Goal: Task Accomplishment & Management: Use online tool/utility

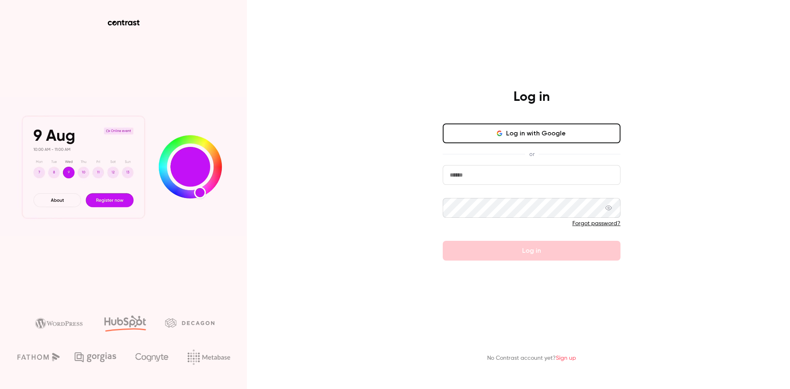
click at [475, 143] on button "Log in with Google" at bounding box center [532, 133] width 178 height 20
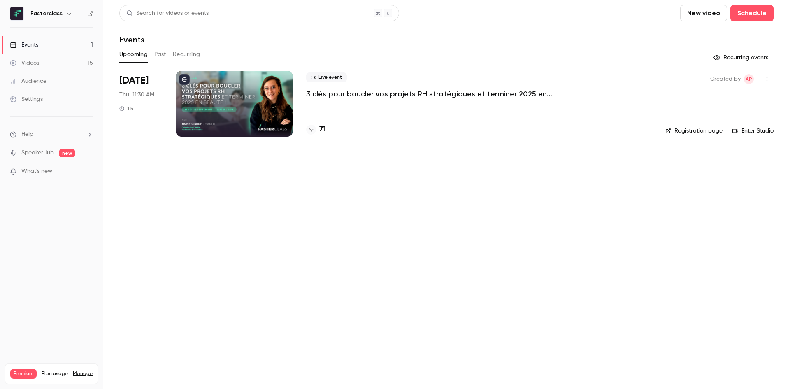
click at [163, 53] on button "Past" at bounding box center [160, 54] width 12 height 13
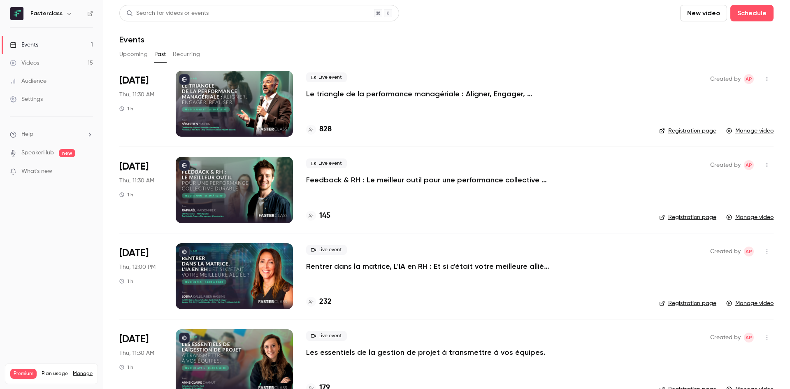
click at [135, 51] on button "Upcoming" at bounding box center [133, 54] width 28 height 13
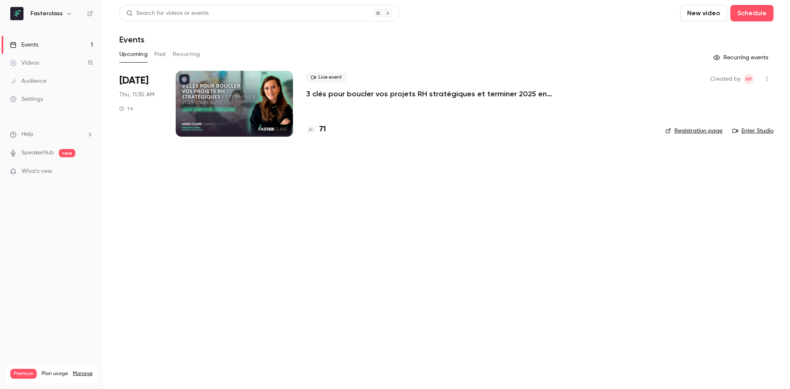
click at [242, 88] on div at bounding box center [234, 104] width 117 height 66
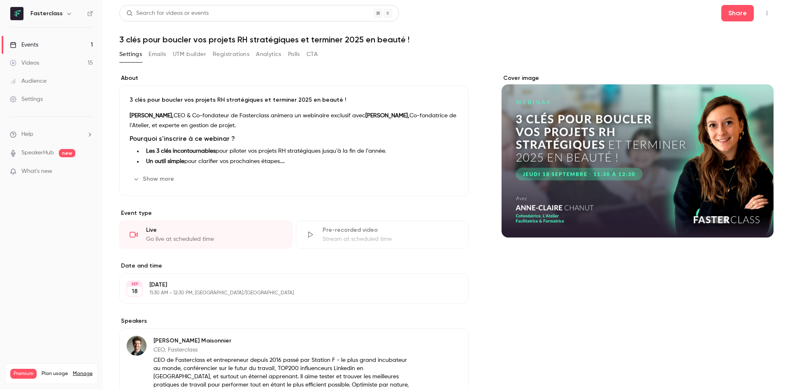
click at [188, 56] on button "UTM builder" at bounding box center [189, 54] width 33 height 13
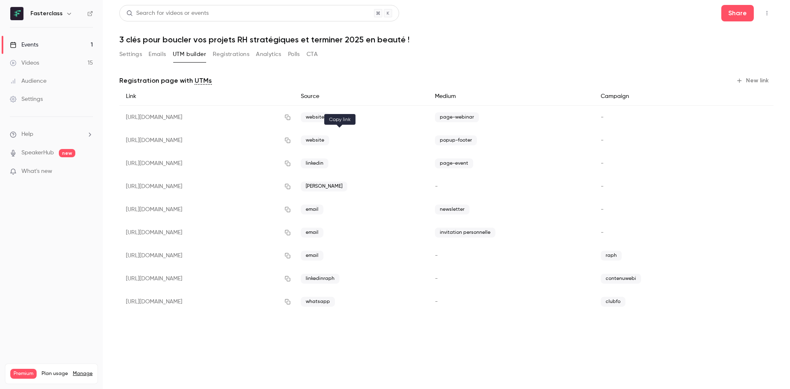
click at [294, 142] on button "button" at bounding box center [287, 140] width 13 height 13
